Goal: Check status: Check status

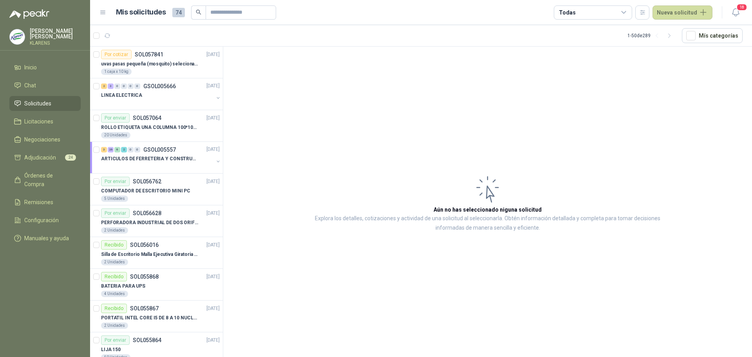
drag, startPoint x: 231, startPoint y: 20, endPoint x: 235, endPoint y: 17, distance: 5.1
click at [231, 20] on header "Mis solicitudes 74 Todas Nueva solicitud 18" at bounding box center [421, 12] width 662 height 25
click at [236, 16] on input "text" at bounding box center [237, 12] width 55 height 13
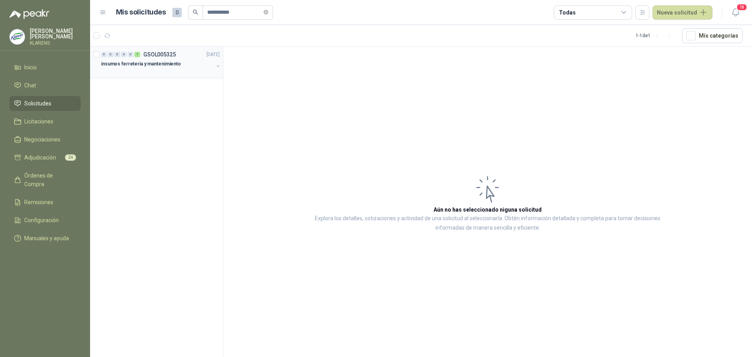
click at [182, 56] on div "0 0 0 0 0 1 GSOL005325 [DATE]" at bounding box center [161, 54] width 120 height 9
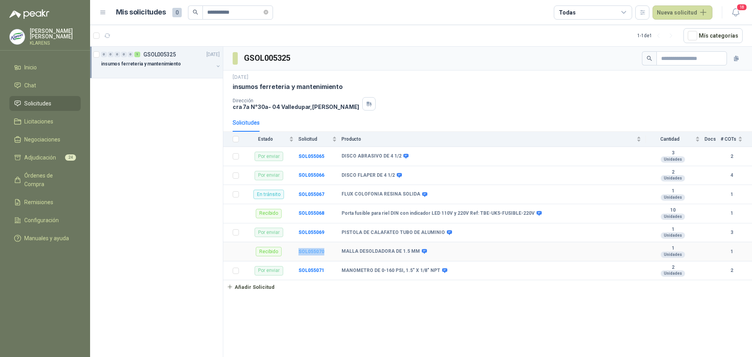
drag, startPoint x: 328, startPoint y: 252, endPoint x: 299, endPoint y: 253, distance: 29.0
click at [299, 253] on td "SOL055070" at bounding box center [319, 251] width 43 height 19
copy b "SOL055070"
click at [368, 198] on td "FLUX COLOFONIA RESINA SOLIDA" at bounding box center [493, 194] width 304 height 19
click at [311, 191] on td "SOL055067" at bounding box center [319, 194] width 43 height 19
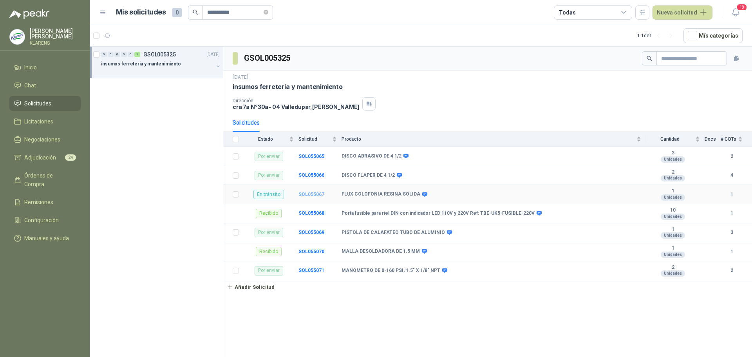
click at [310, 193] on b "SOL055067" at bounding box center [311, 193] width 26 height 5
click at [312, 193] on b "SOL055067" at bounding box center [311, 193] width 26 height 5
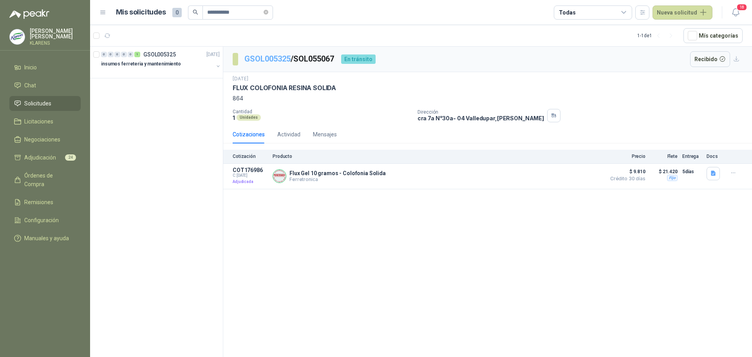
click at [261, 57] on link "GSOL005325" at bounding box center [267, 58] width 46 height 9
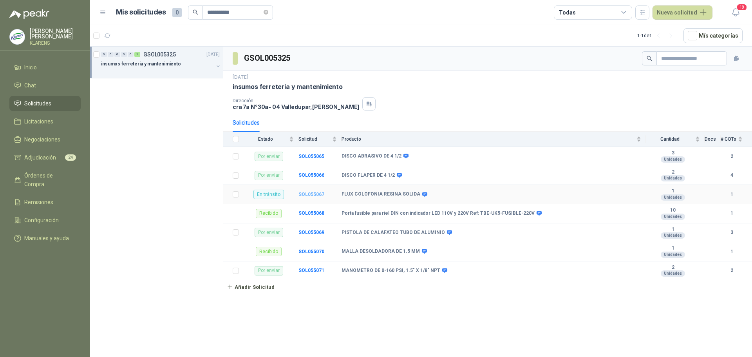
click at [307, 191] on b "SOL055067" at bounding box center [311, 193] width 26 height 5
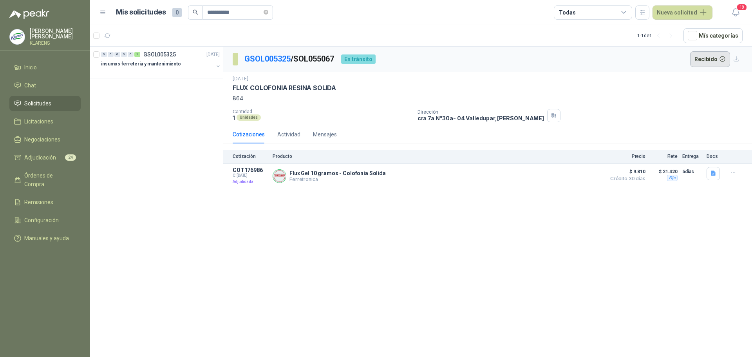
click at [712, 58] on button "Recibido" at bounding box center [710, 59] width 40 height 16
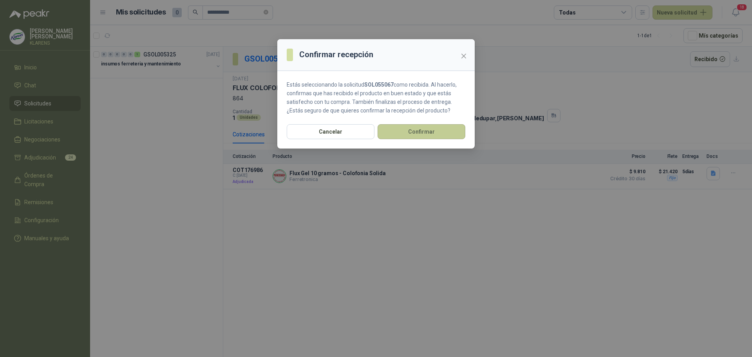
click at [439, 133] on button "Confirmar" at bounding box center [421, 131] width 88 height 15
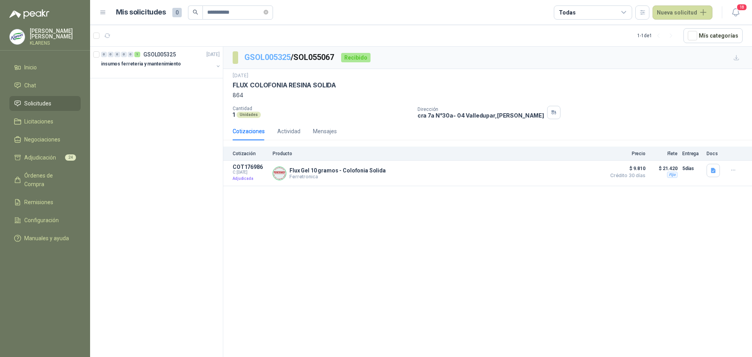
click at [263, 56] on link "GSOL005325" at bounding box center [267, 56] width 46 height 9
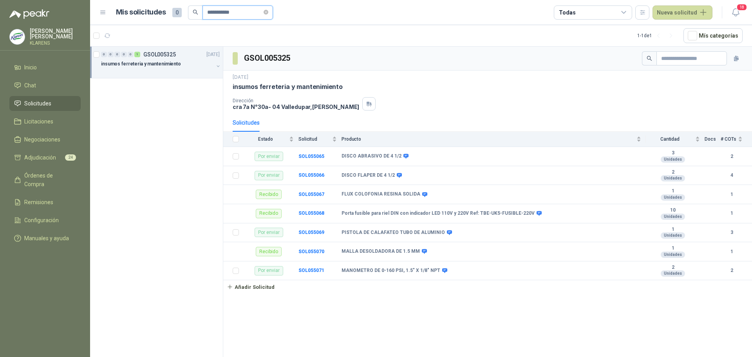
drag, startPoint x: 249, startPoint y: 13, endPoint x: 121, endPoint y: 17, distance: 127.3
click at [121, 17] on div "**********" at bounding box center [194, 12] width 157 height 14
type input "****"
click at [170, 61] on p "RELE TERMICO MT 32 CON AMPERAJE ADJUSTABLE ENTRE 16A - 22A, MARCA LS" at bounding box center [150, 63] width 98 height 7
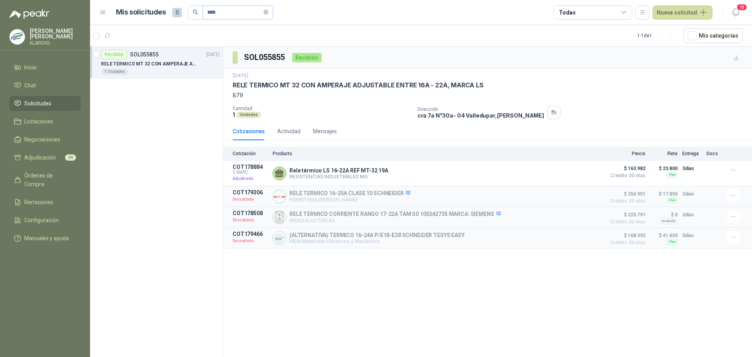
click at [268, 8] on span at bounding box center [266, 12] width 5 height 13
click at [268, 11] on icon "close-circle" at bounding box center [266, 12] width 5 height 5
